Goal: Find specific page/section: Find specific page/section

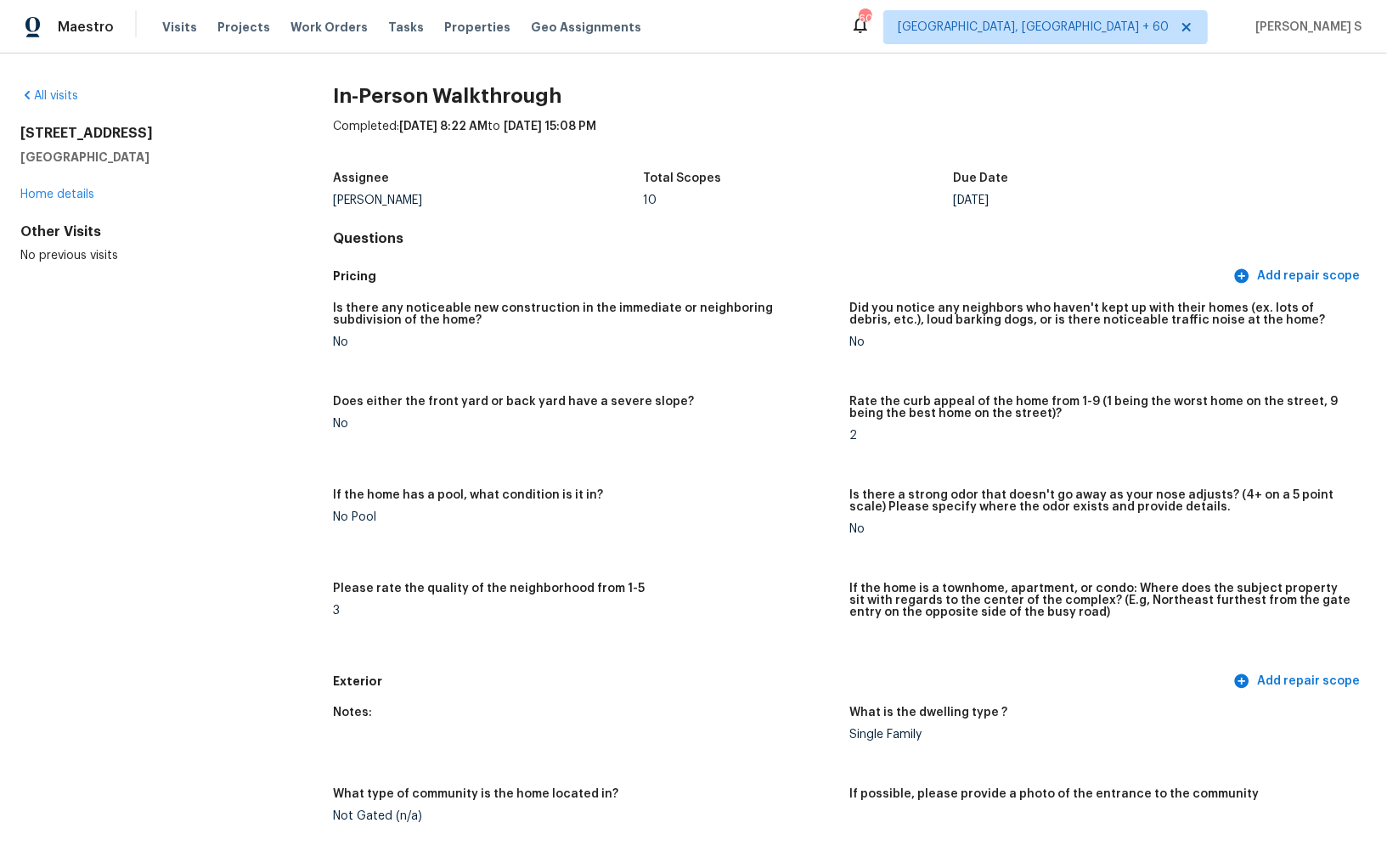
scroll to position [3157, 0]
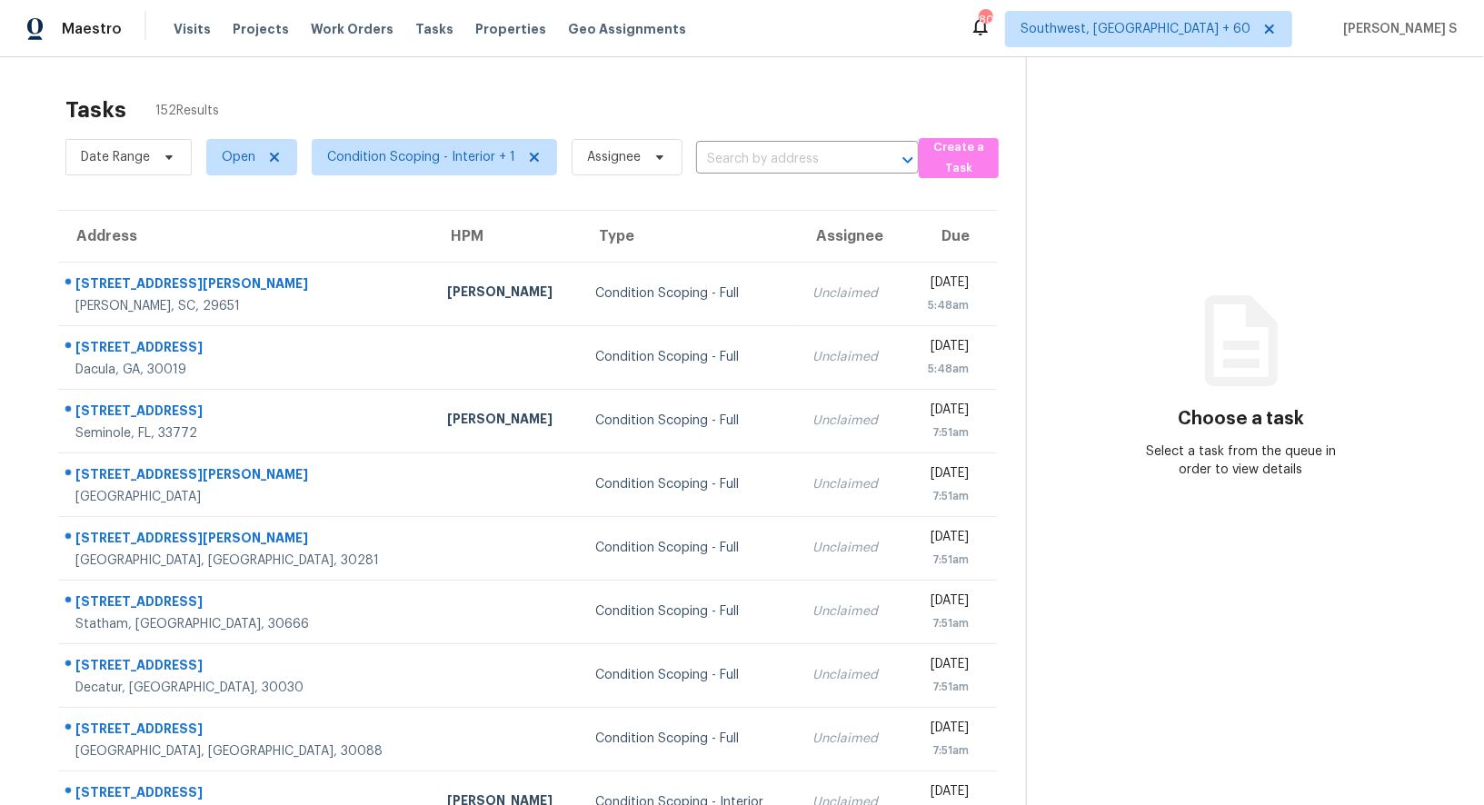
click at [1172, 448] on div "Select a task from the queue in order to view details" at bounding box center [1241, 461] width 214 height 36
